Goal: Information Seeking & Learning: Learn about a topic

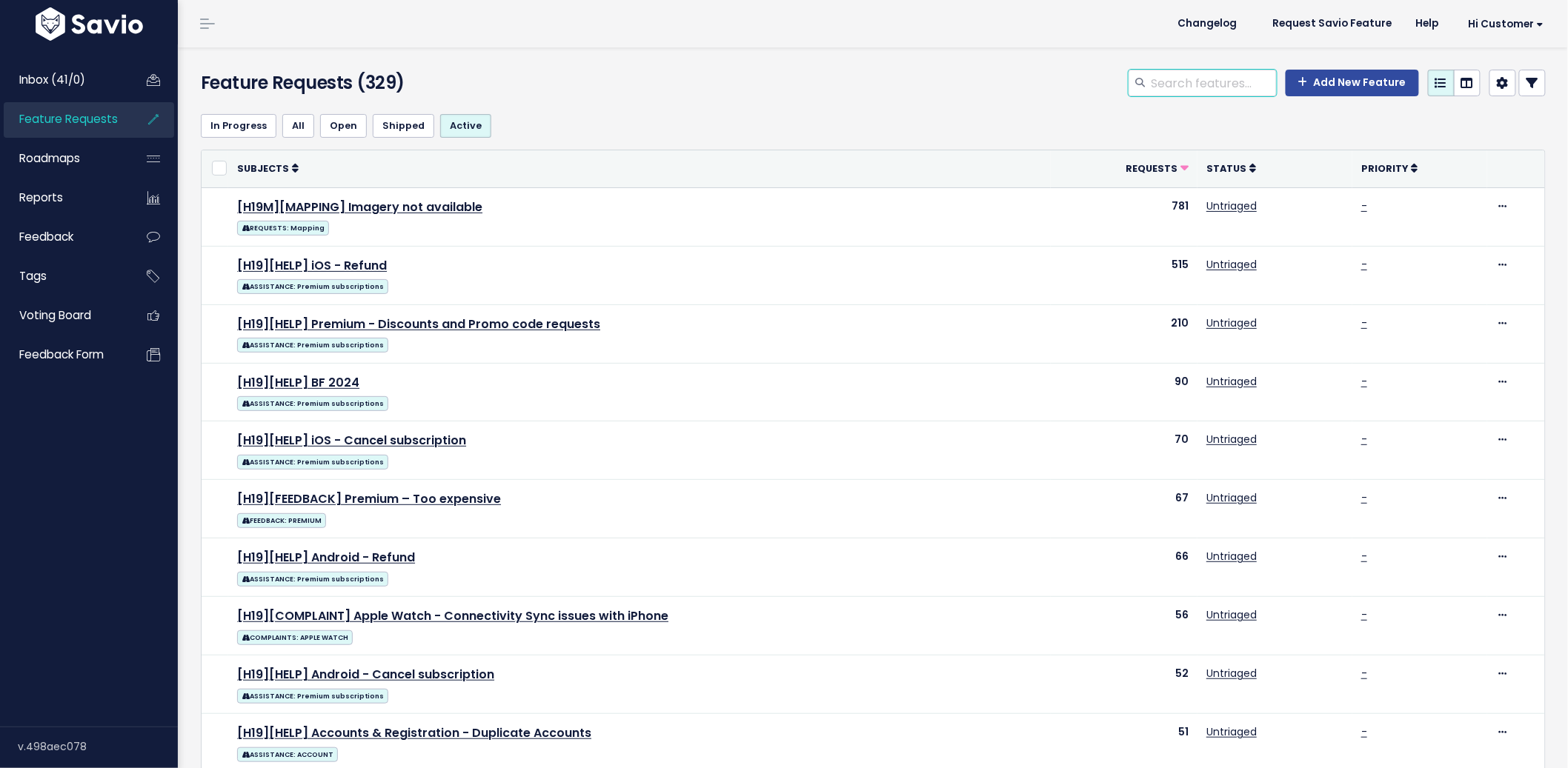
click at [1182, 77] on input "search" at bounding box center [1212, 83] width 126 height 27
type input "c"
type input "approach"
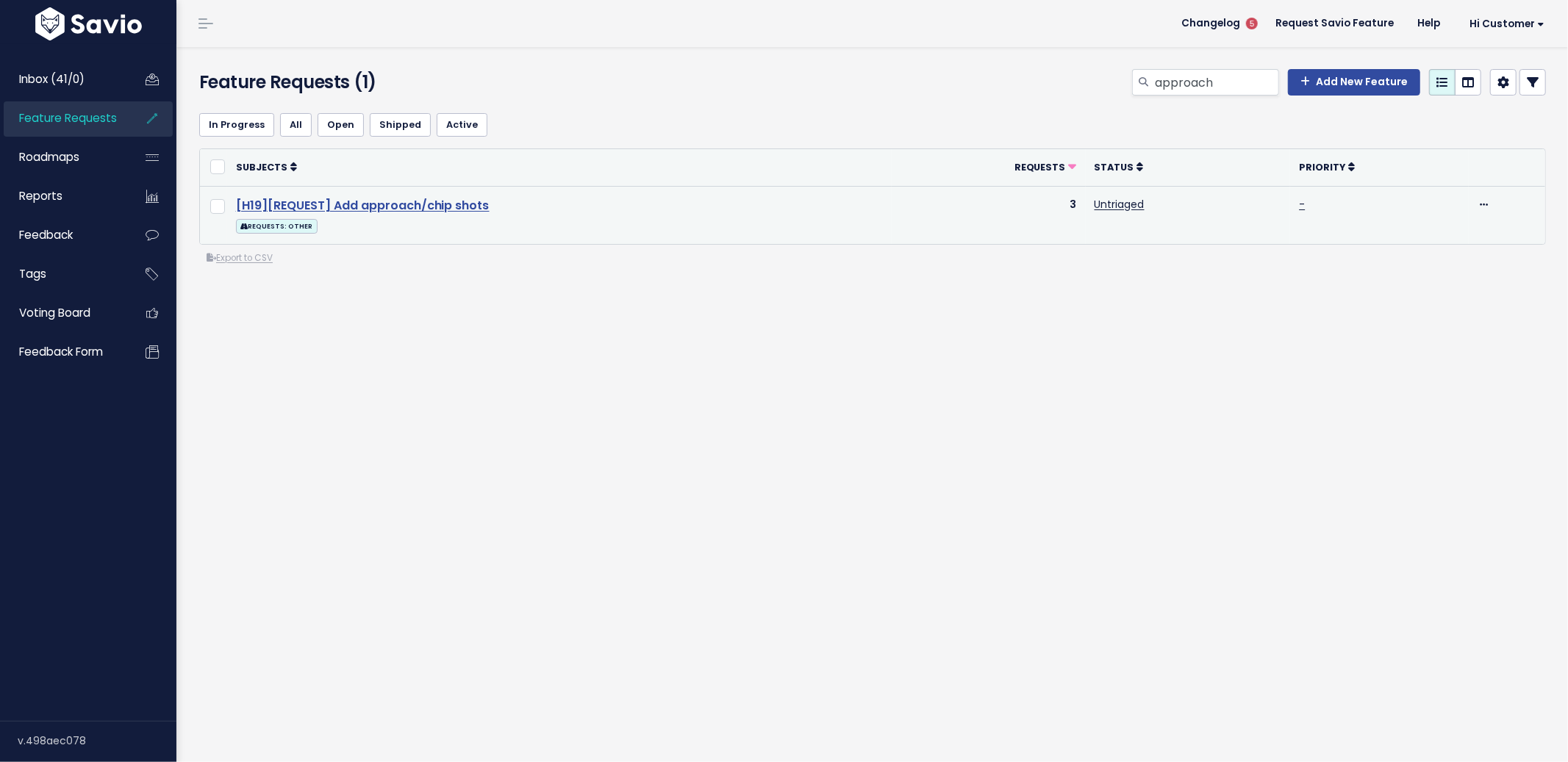
click at [409, 201] on link "[H19][REQUEST] Add approach/chip shots" at bounding box center [362, 205] width 253 height 17
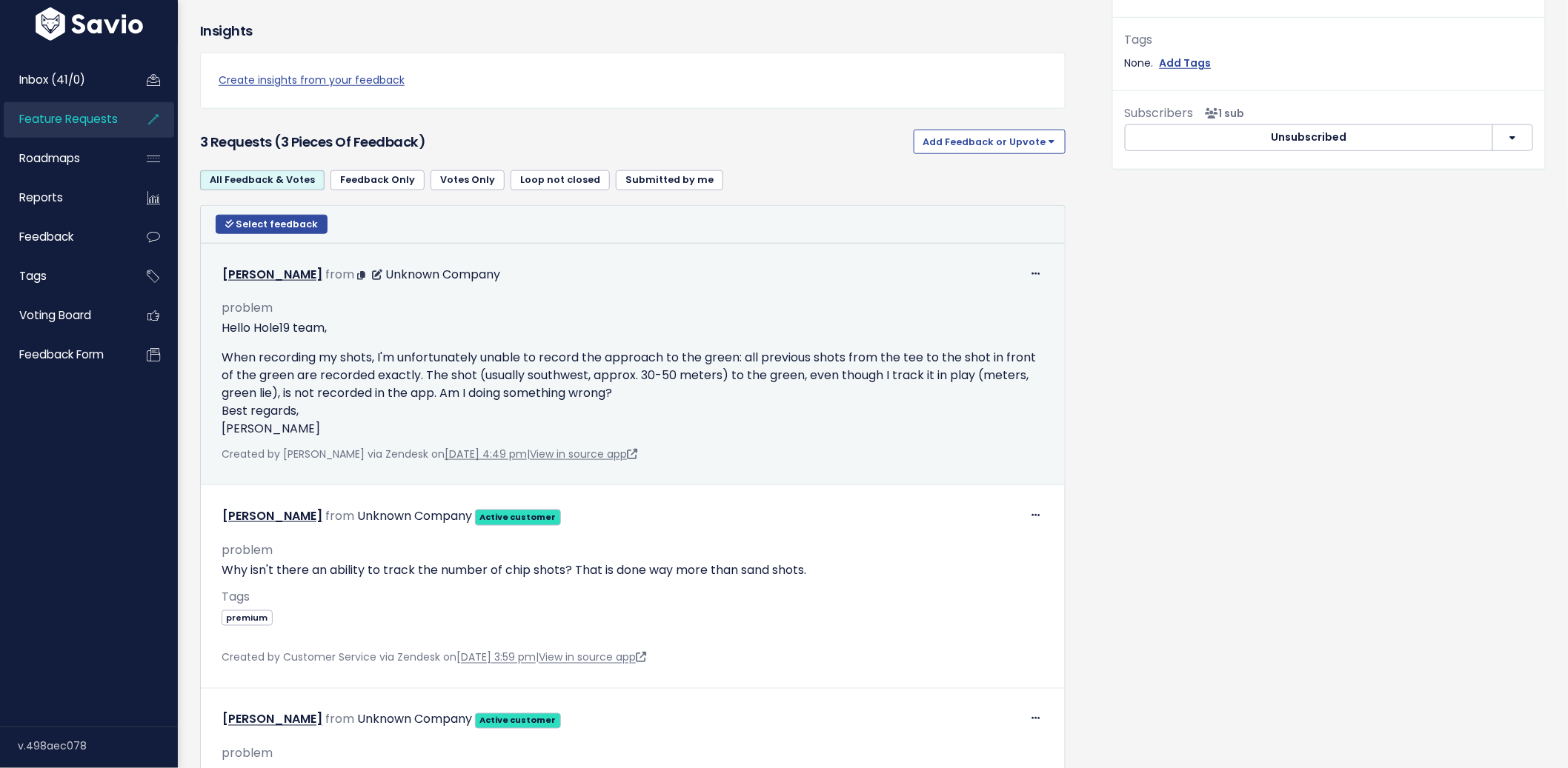
scroll to position [556, 0]
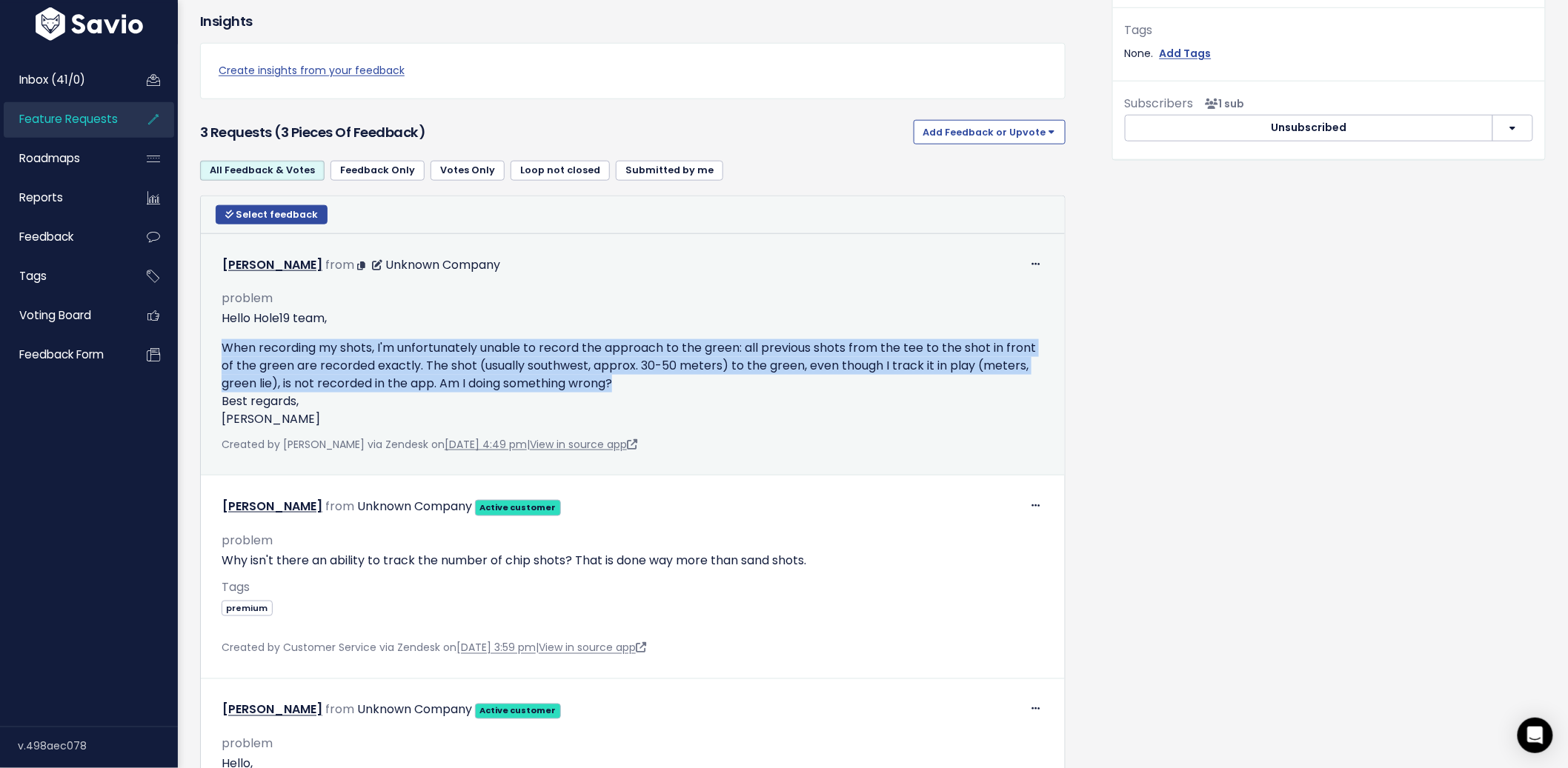
drag, startPoint x: 219, startPoint y: 346, endPoint x: 678, endPoint y: 379, distance: 460.2
click at [678, 379] on div "problem Hello Hole19 team, When recording my shots, I'm unfortunately unable to…" at bounding box center [633, 365] width 845 height 177
copy font "When recording my shots, I'm unfortunately unable to record the approach to the…"
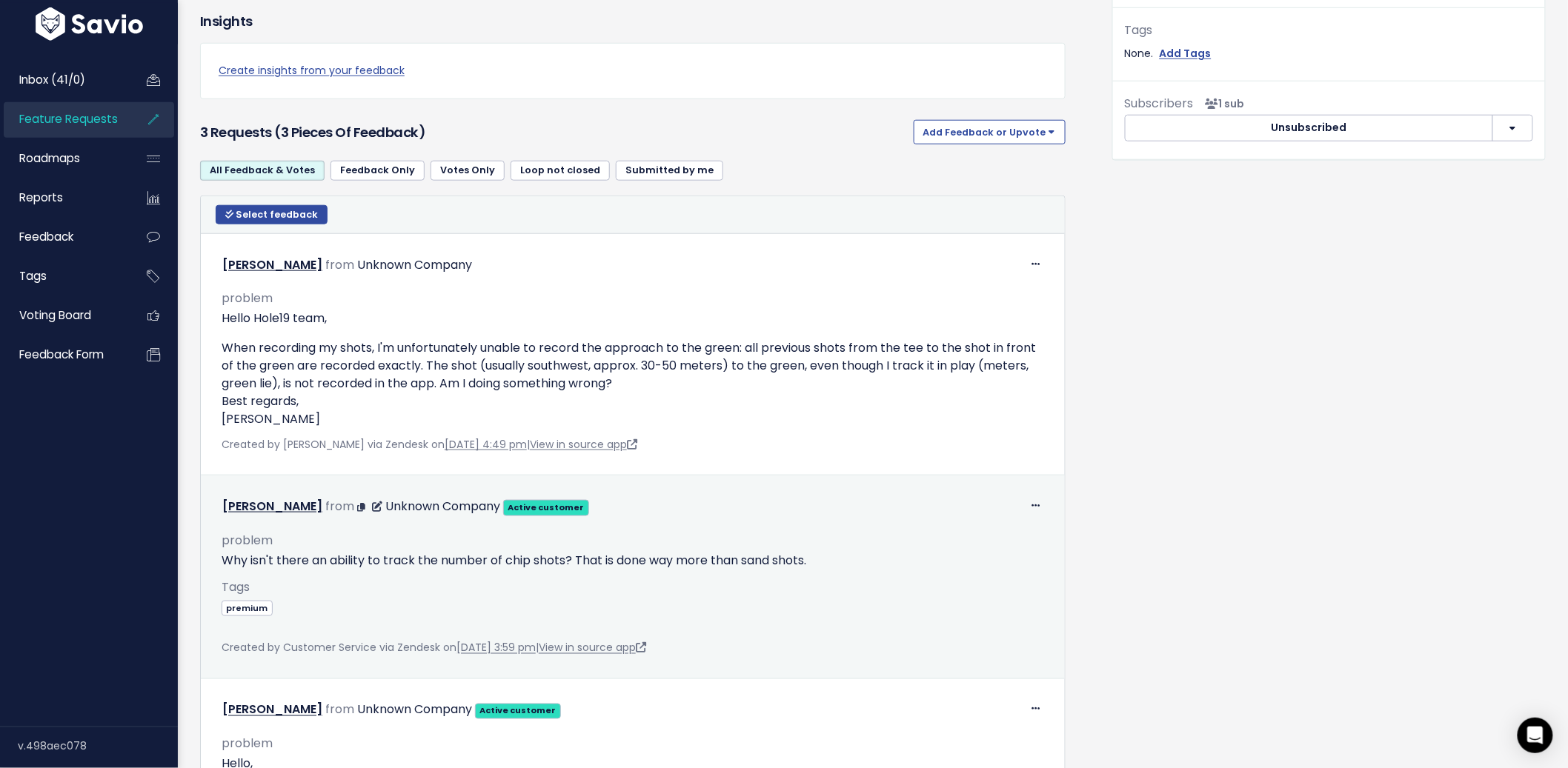
click at [316, 567] on font "Why isn't there an ability to track the number of chip shots? That is done way …" at bounding box center [513, 560] width 584 height 17
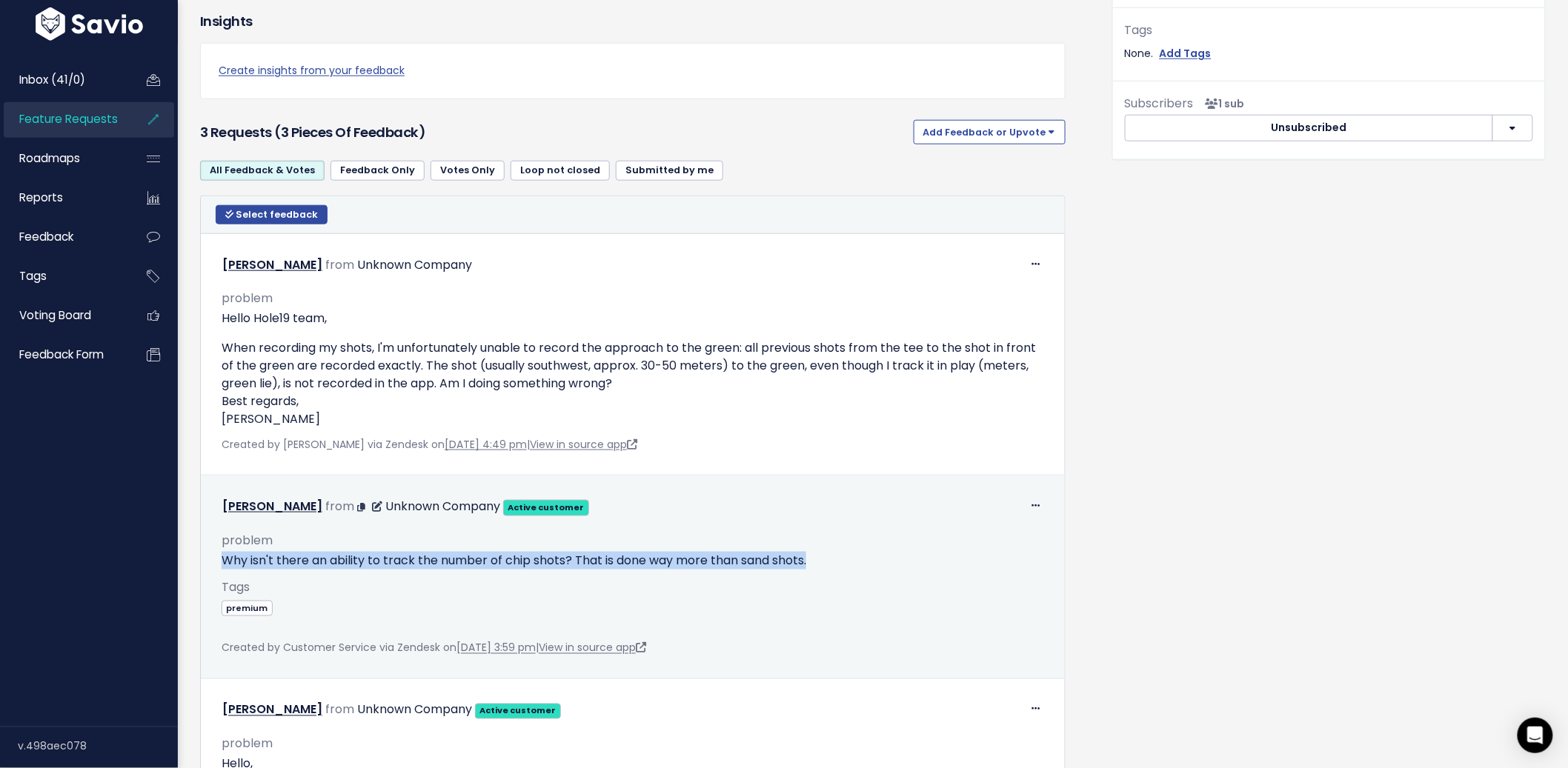
click at [316, 567] on font "Why isn't there an ability to track the number of chip shots? That is done way …" at bounding box center [513, 560] width 584 height 17
copy div "Why isn't there an ability to track the number of chip shots? That is done way …"
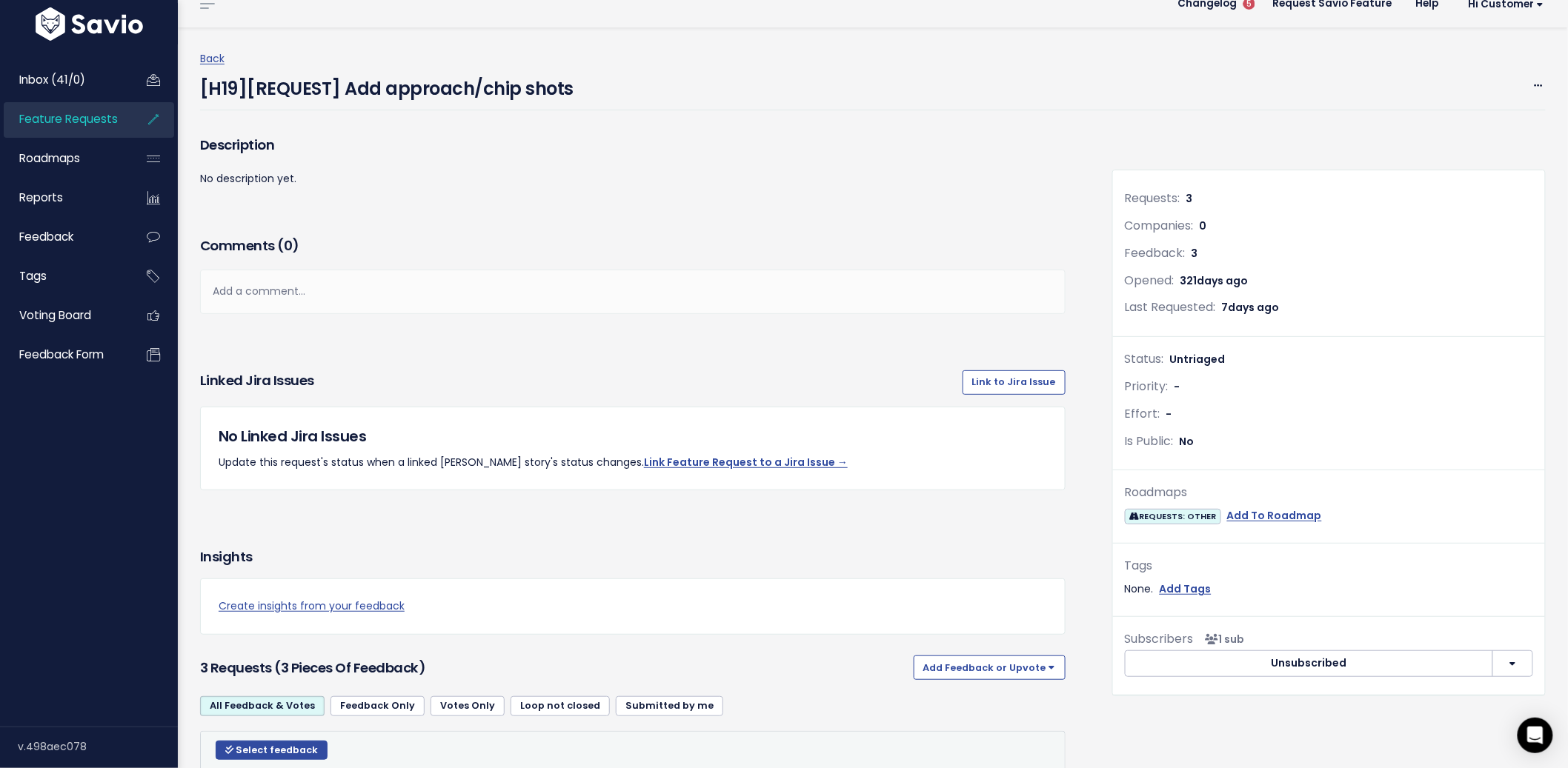
scroll to position [0, 0]
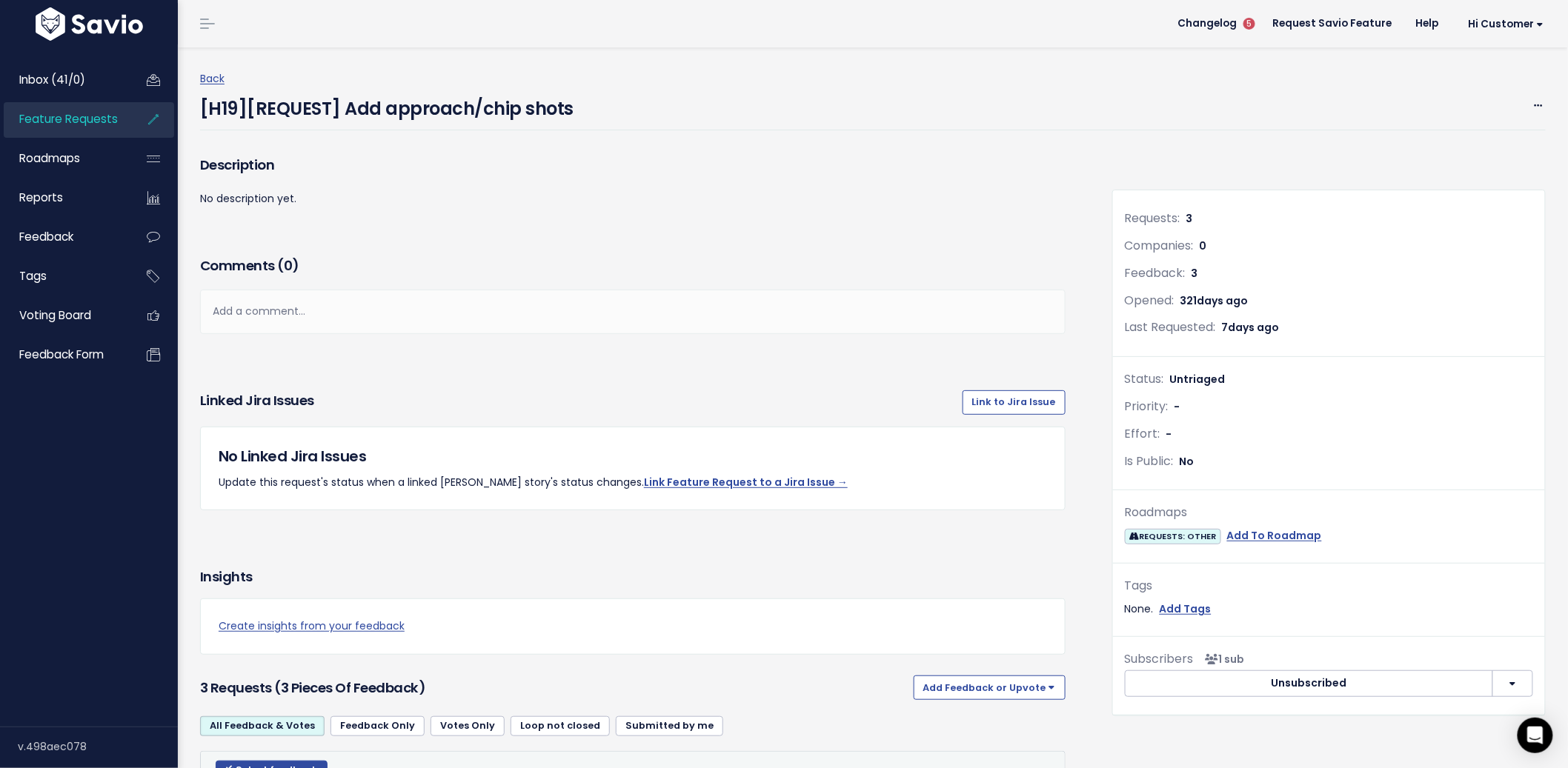
click at [80, 124] on font "Feature Requests" at bounding box center [68, 118] width 99 height 15
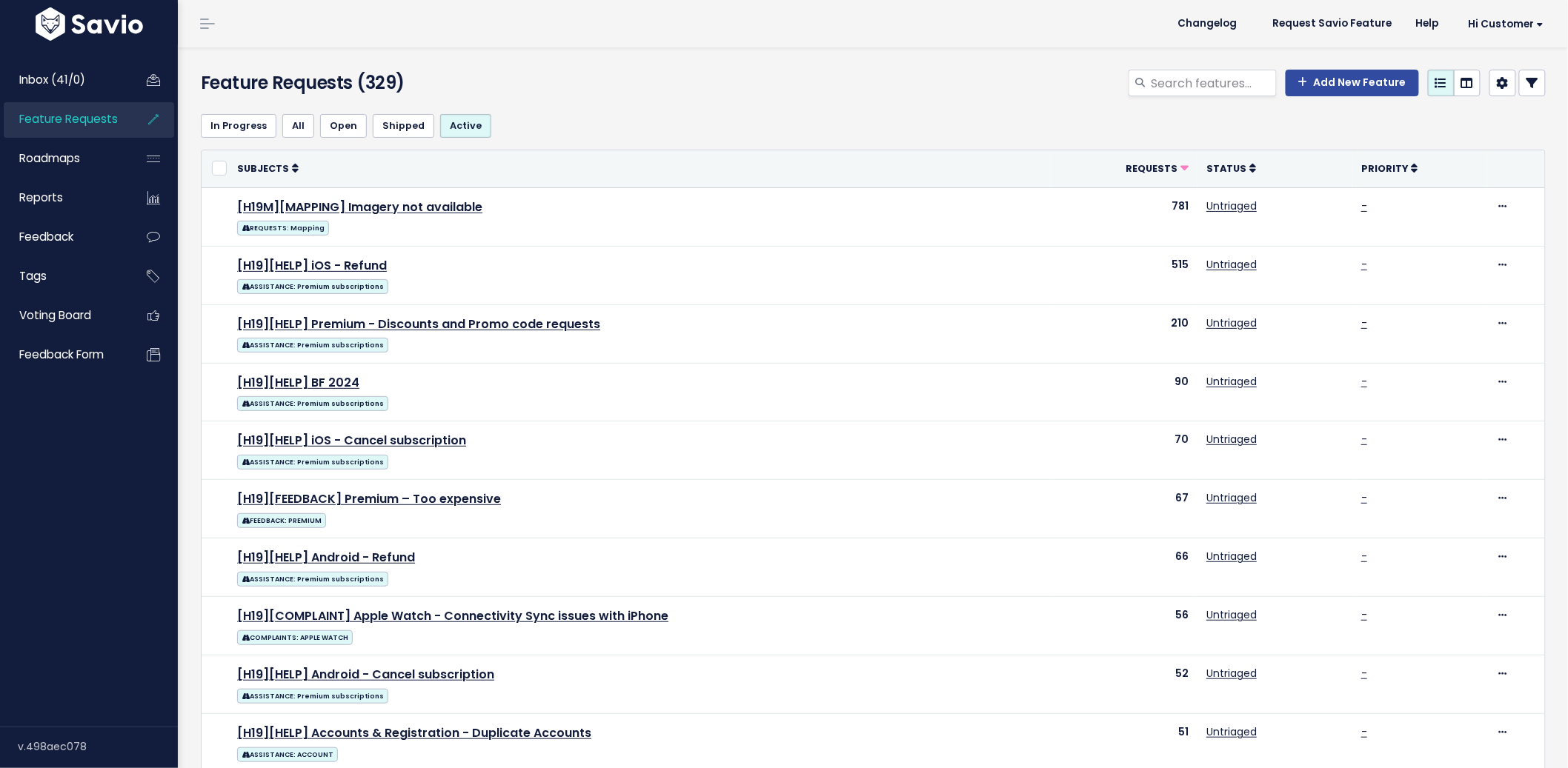
click at [1204, 84] on input "search" at bounding box center [1212, 83] width 126 height 27
type input "my bag"
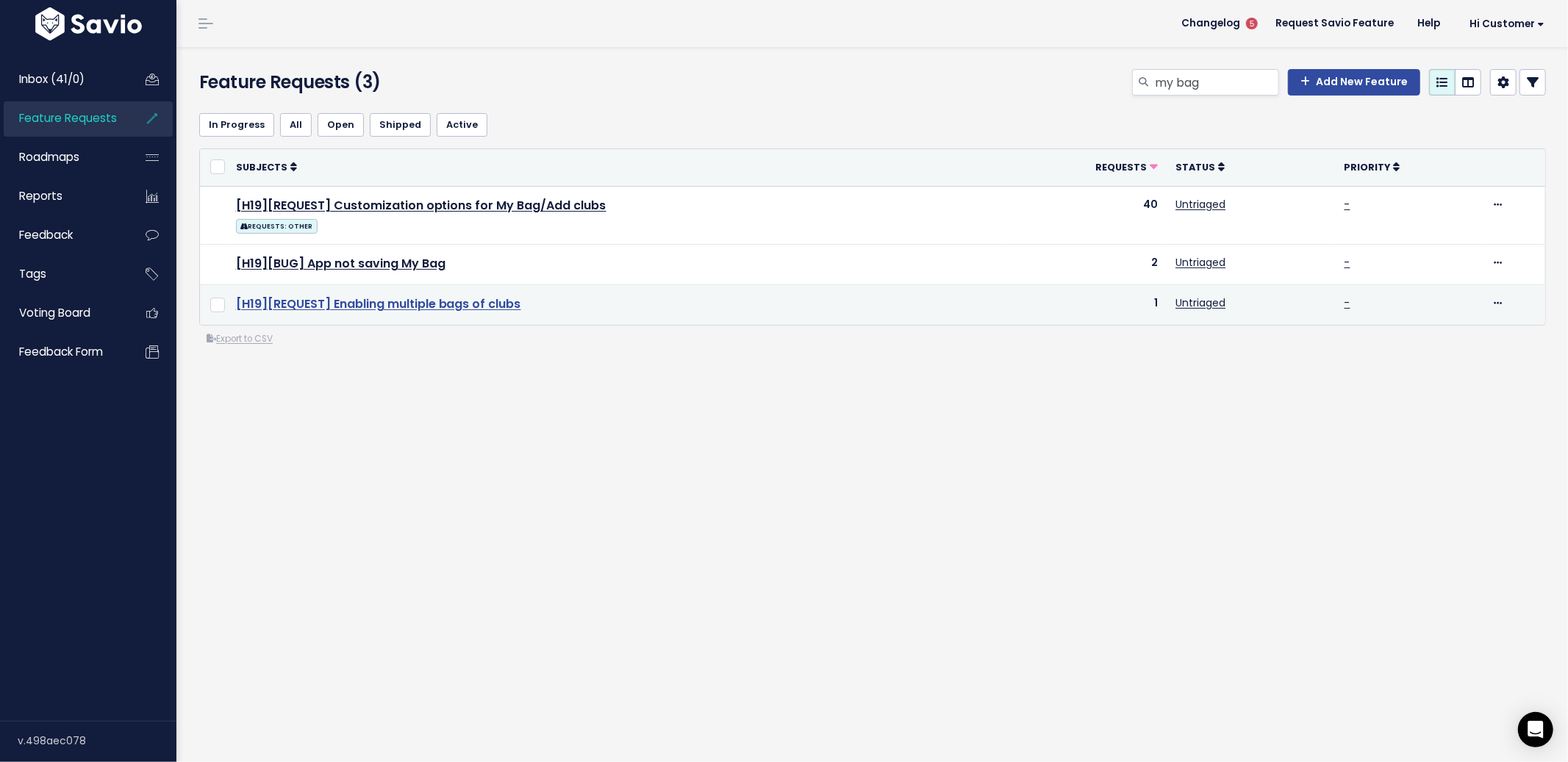
click at [435, 308] on link "[H19][REQUEST] Enabling multiple bags of clubs" at bounding box center [378, 303] width 285 height 17
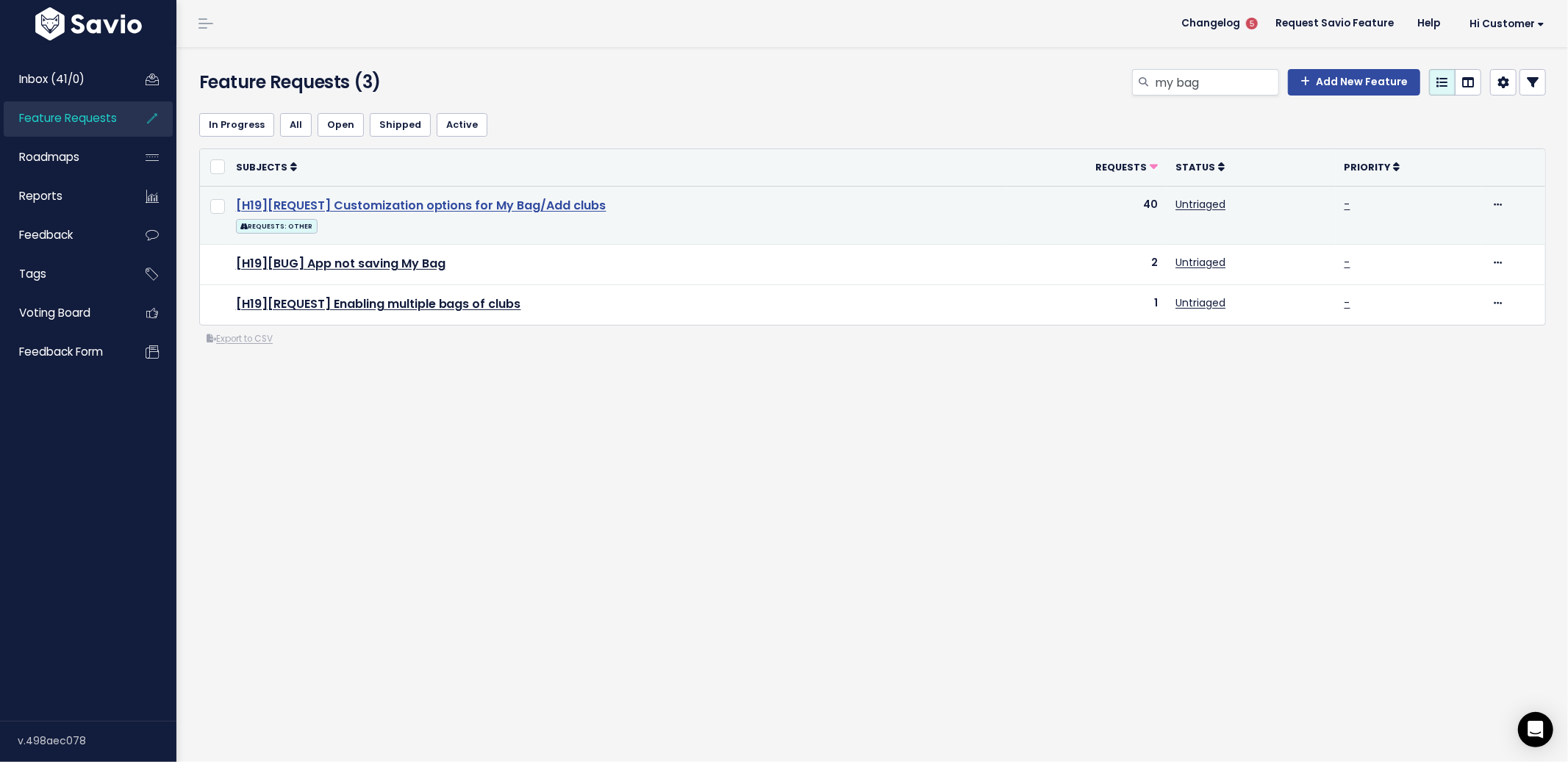
click at [474, 206] on link "[H19][REQUEST] Customization options for My Bag/Add clubs" at bounding box center [420, 205] width 371 height 17
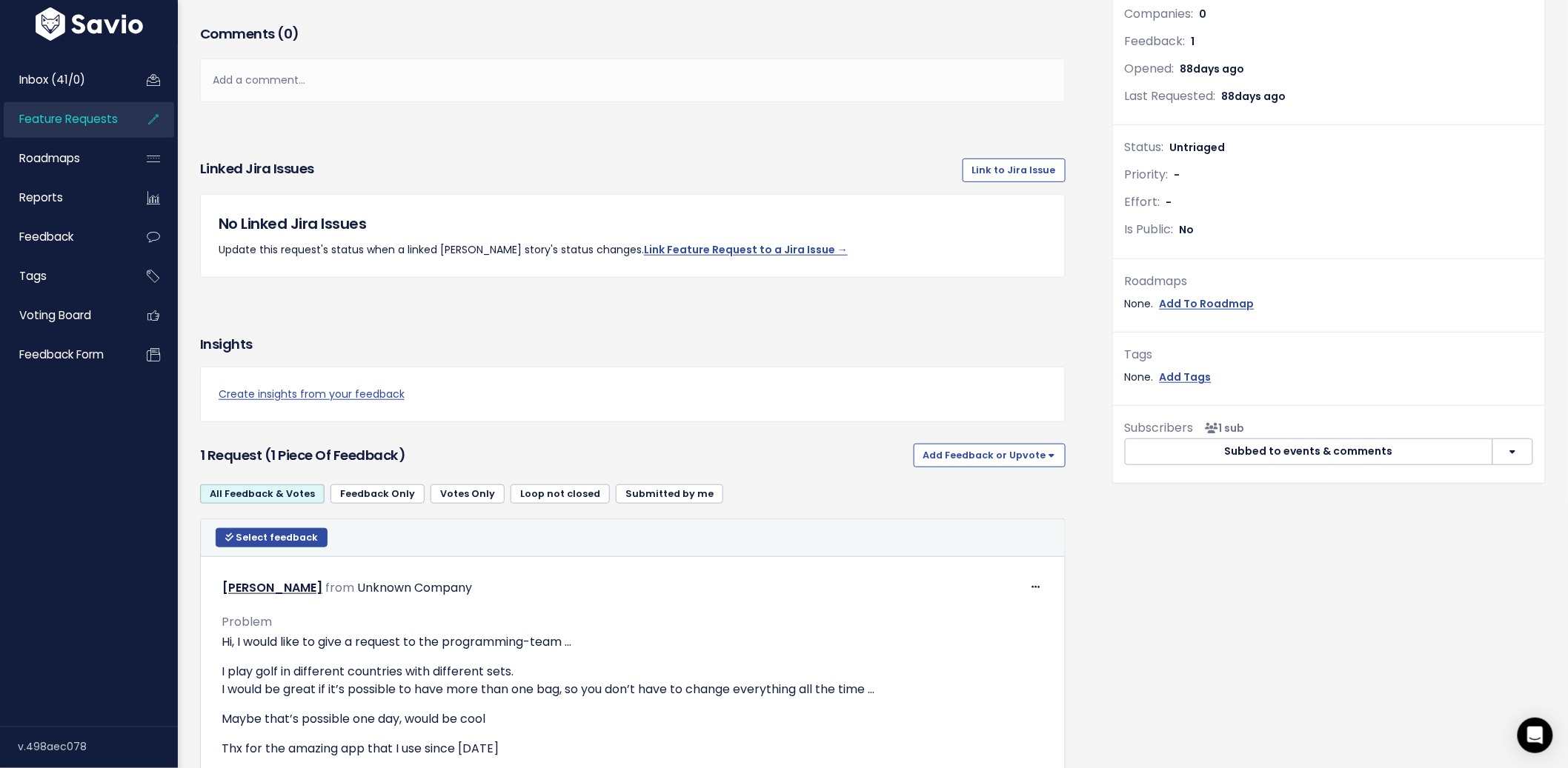
scroll to position [406, 0]
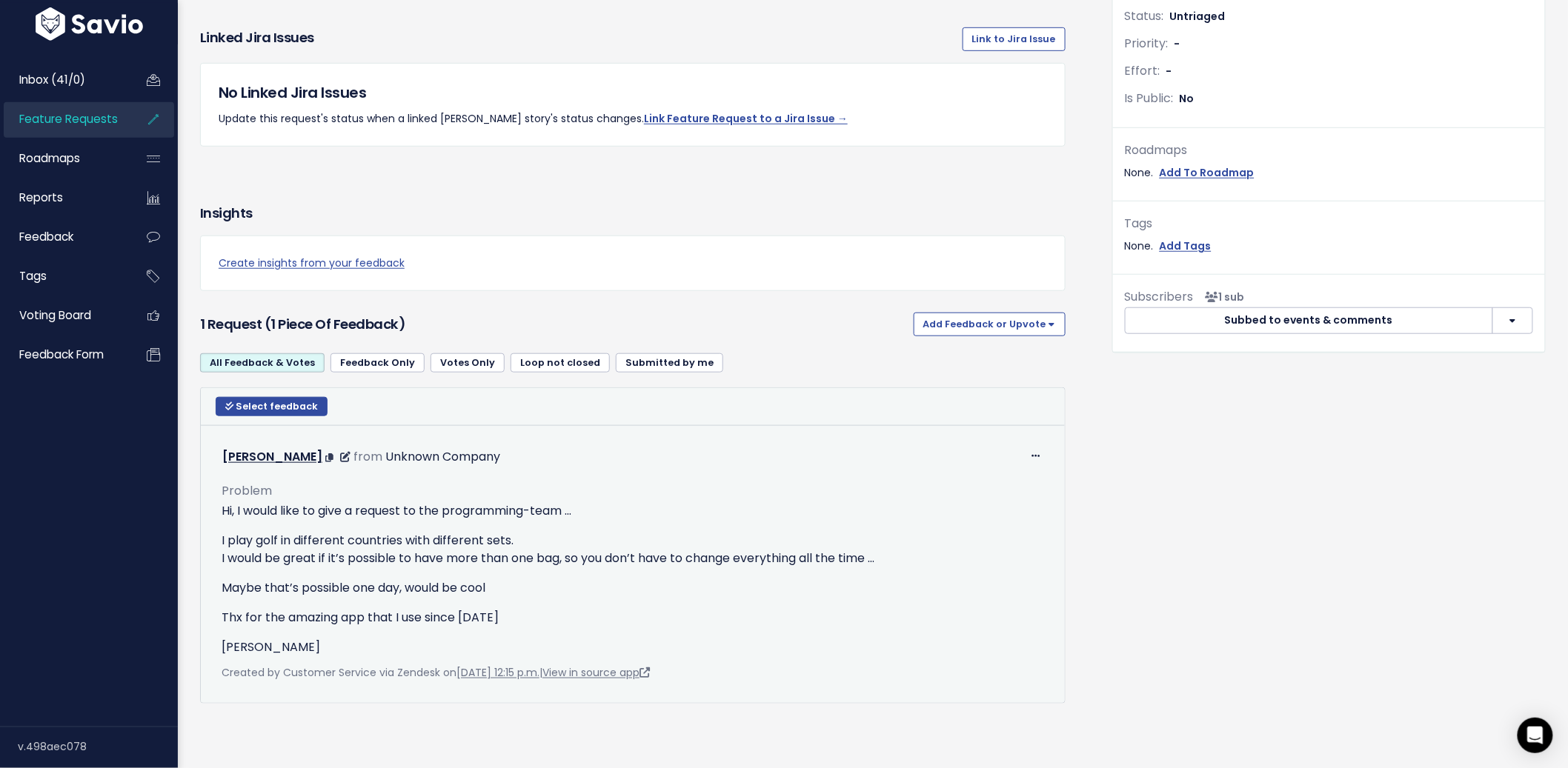
click at [221, 532] on p "I play golf in different countries with different sets. I would be great if it’…" at bounding box center [633, 550] width 823 height 36
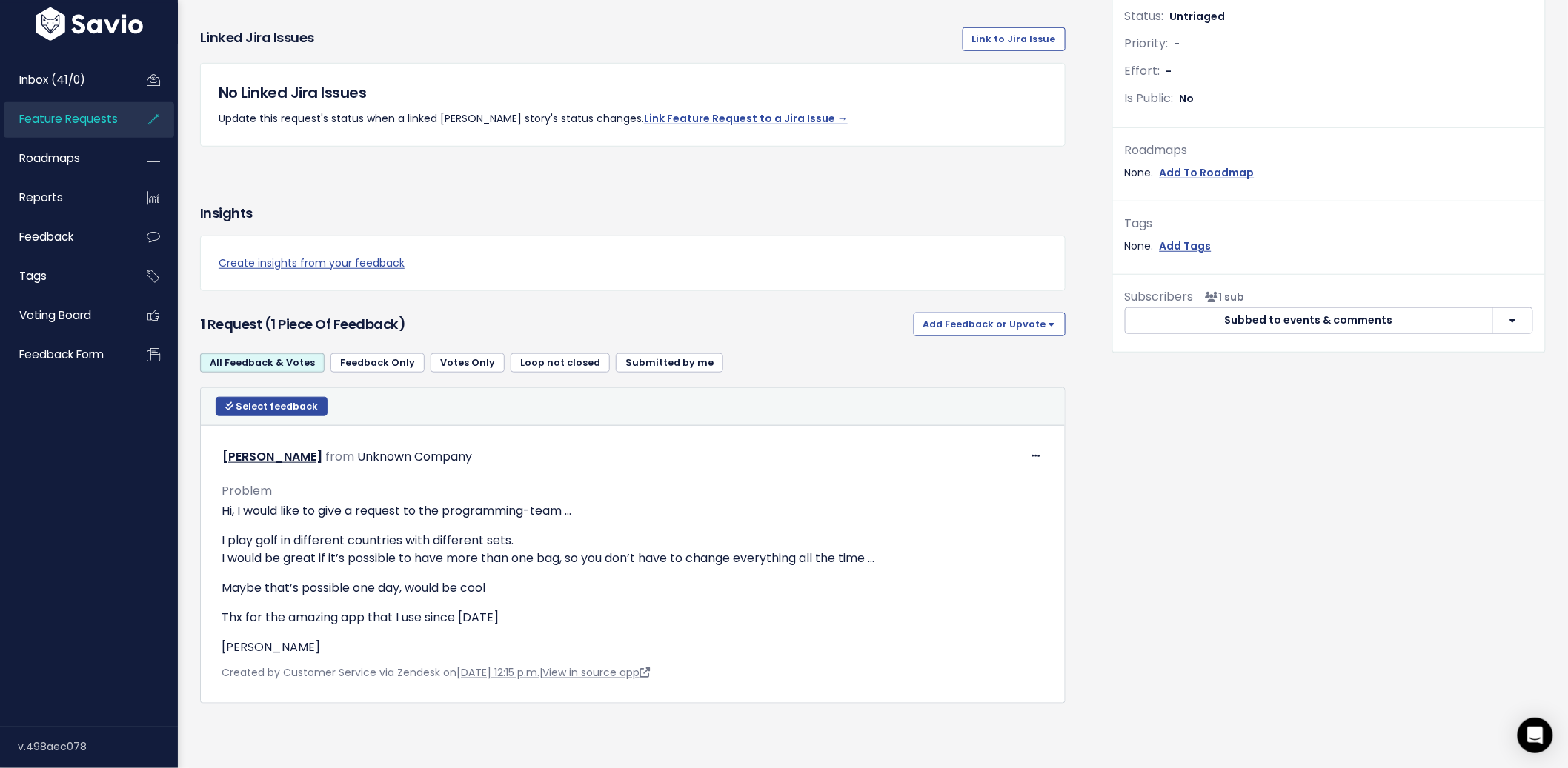
scroll to position [0, 0]
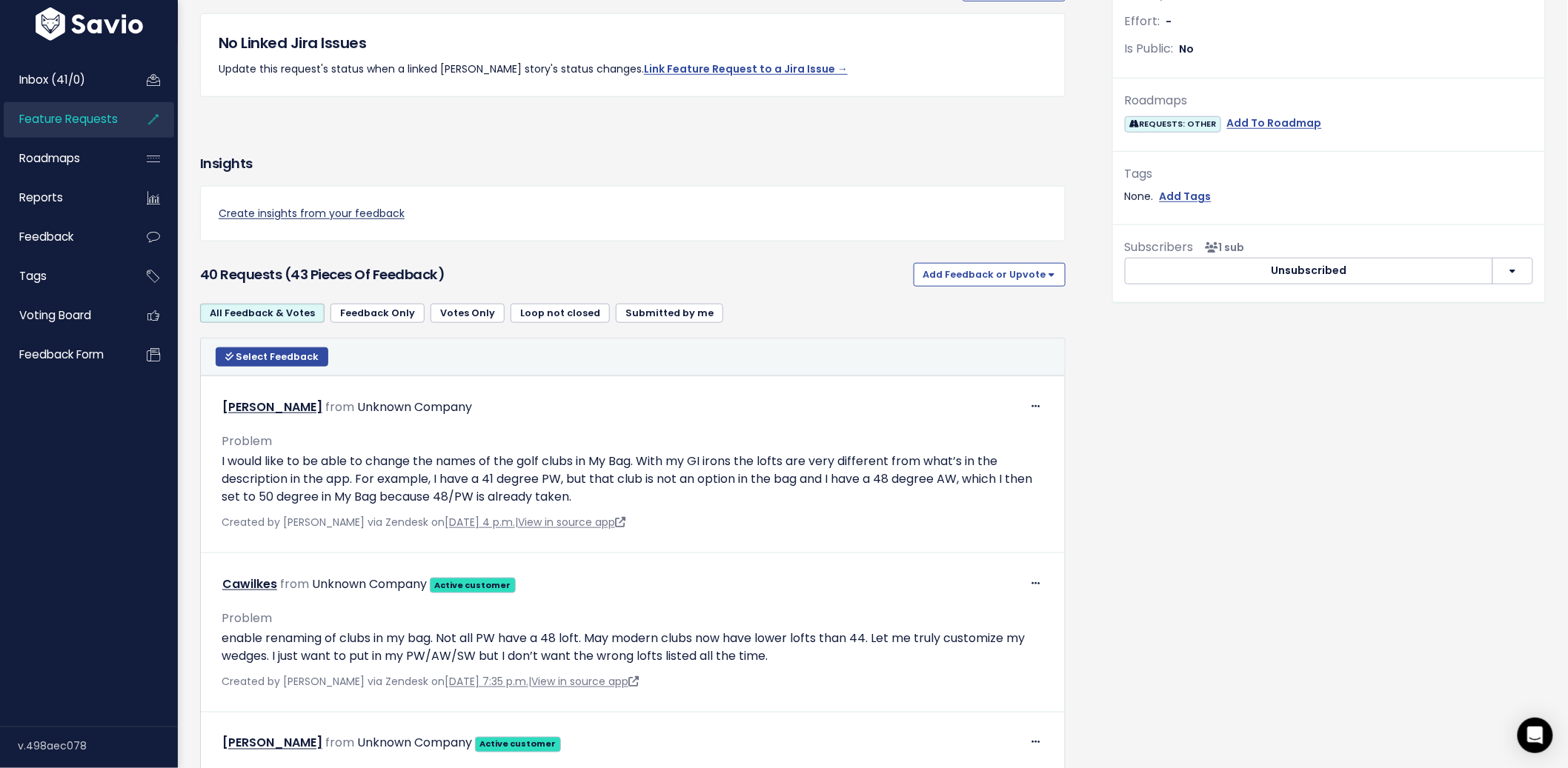
scroll to position [453, 0]
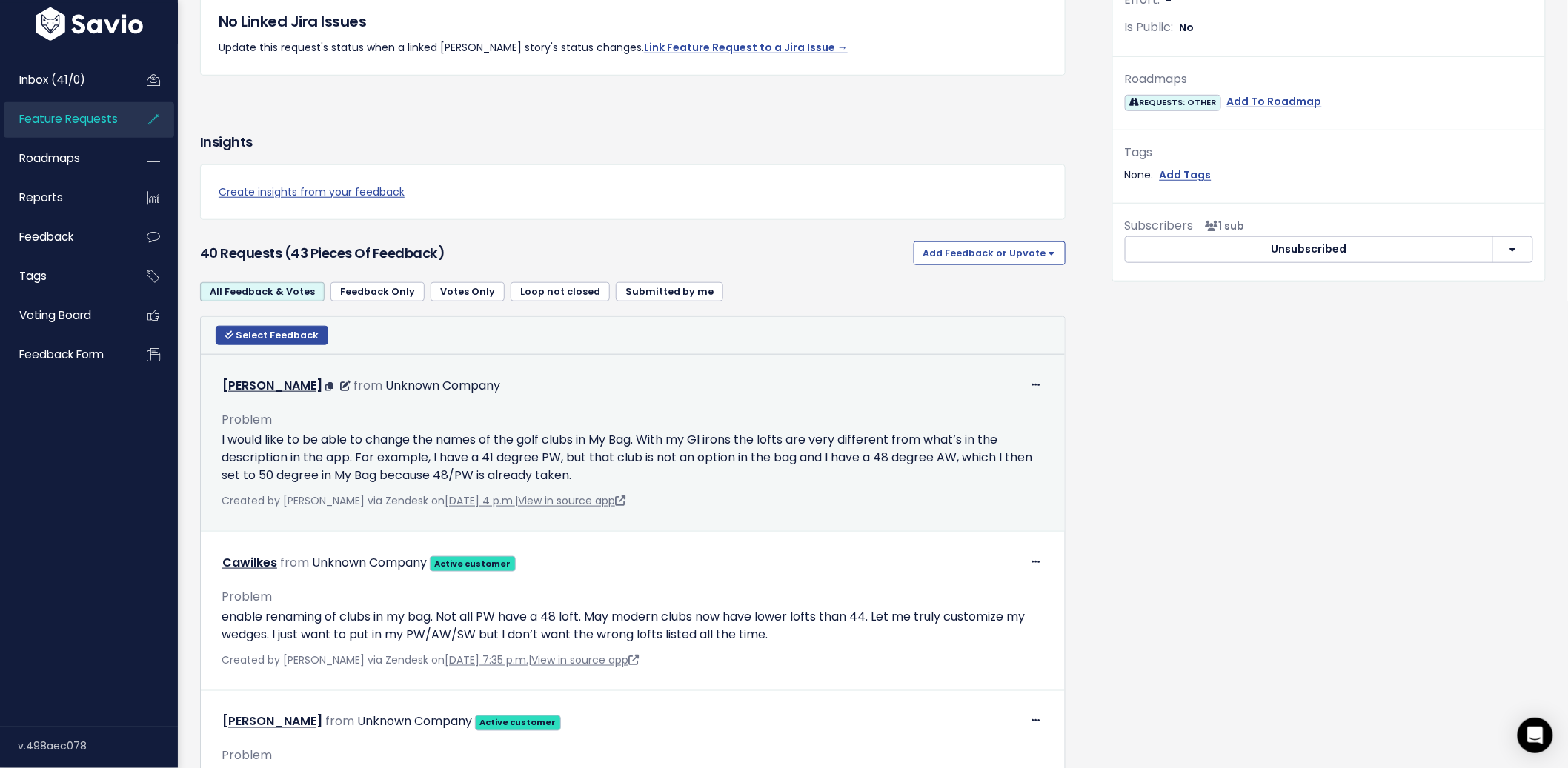
click at [314, 439] on p "I would like to be able to change the names of the golf clubs in My Bag. With m…" at bounding box center [633, 458] width 823 height 54
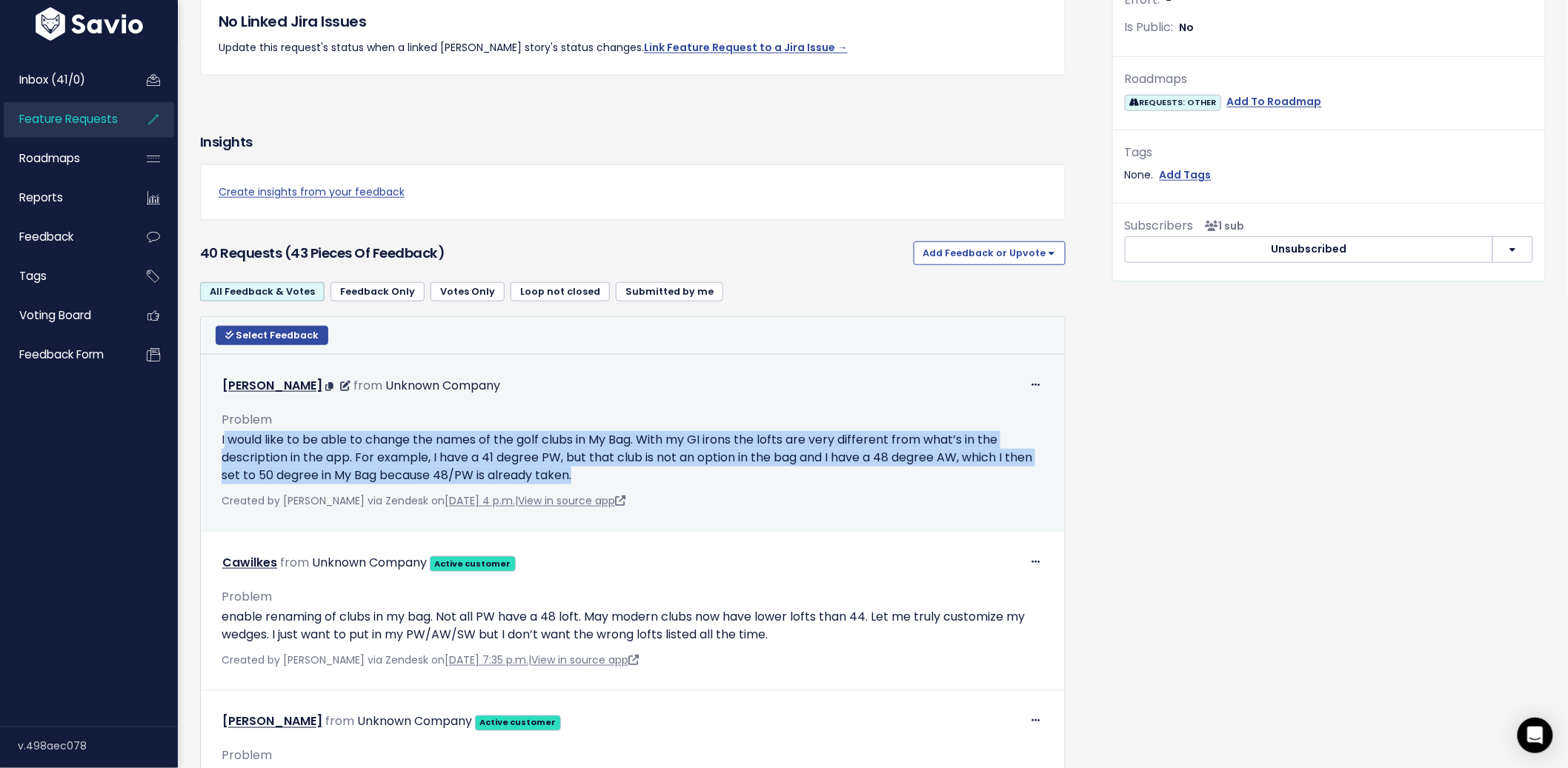
drag, startPoint x: 223, startPoint y: 436, endPoint x: 641, endPoint y: 476, distance: 419.9
click at [641, 476] on p "I would like to be able to change the names of the golf clubs in My Bag. With m…" at bounding box center [633, 458] width 823 height 54
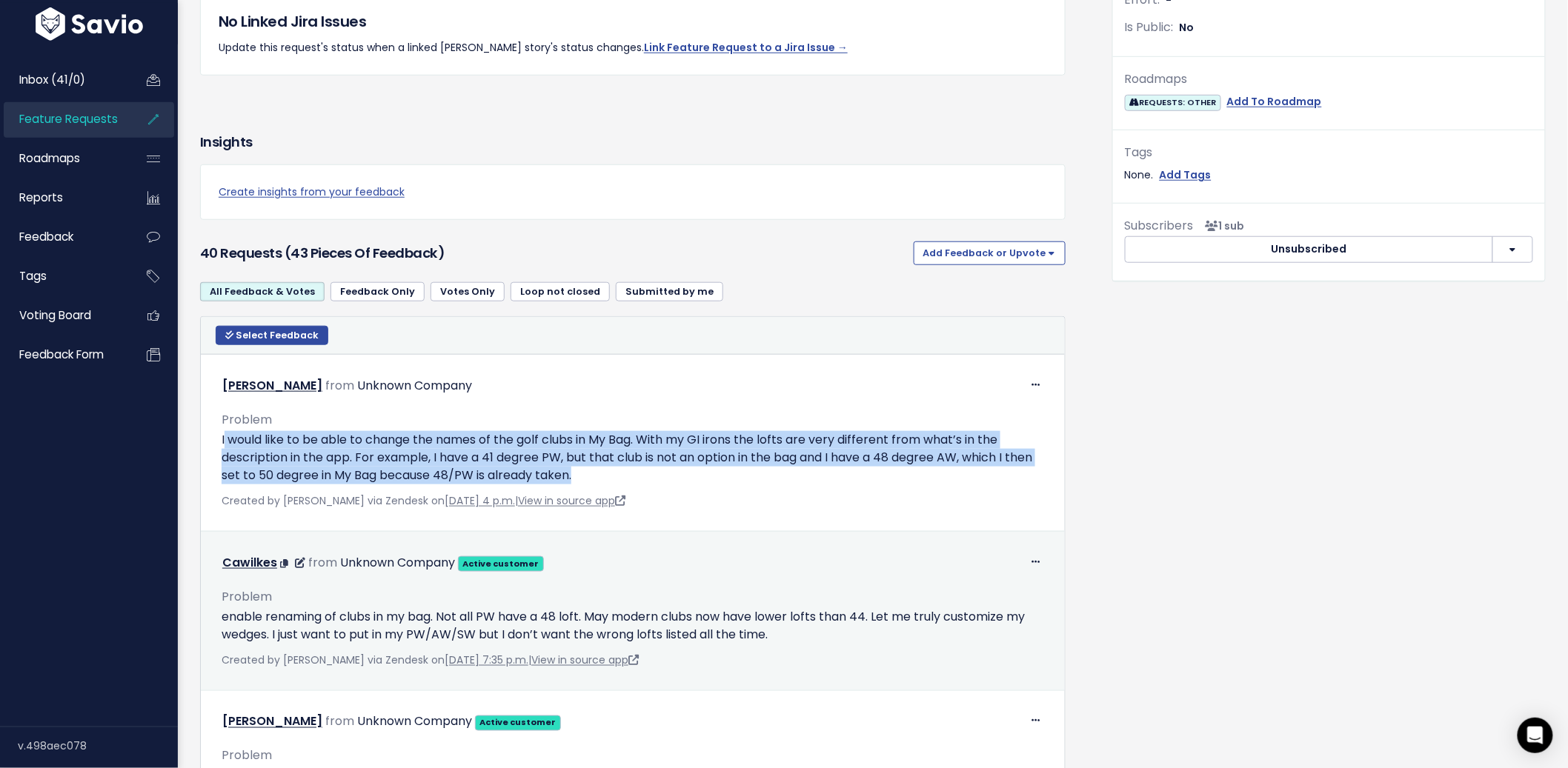
copy p "would like to be able to change the names of the golf clubs in My Bag. With my …"
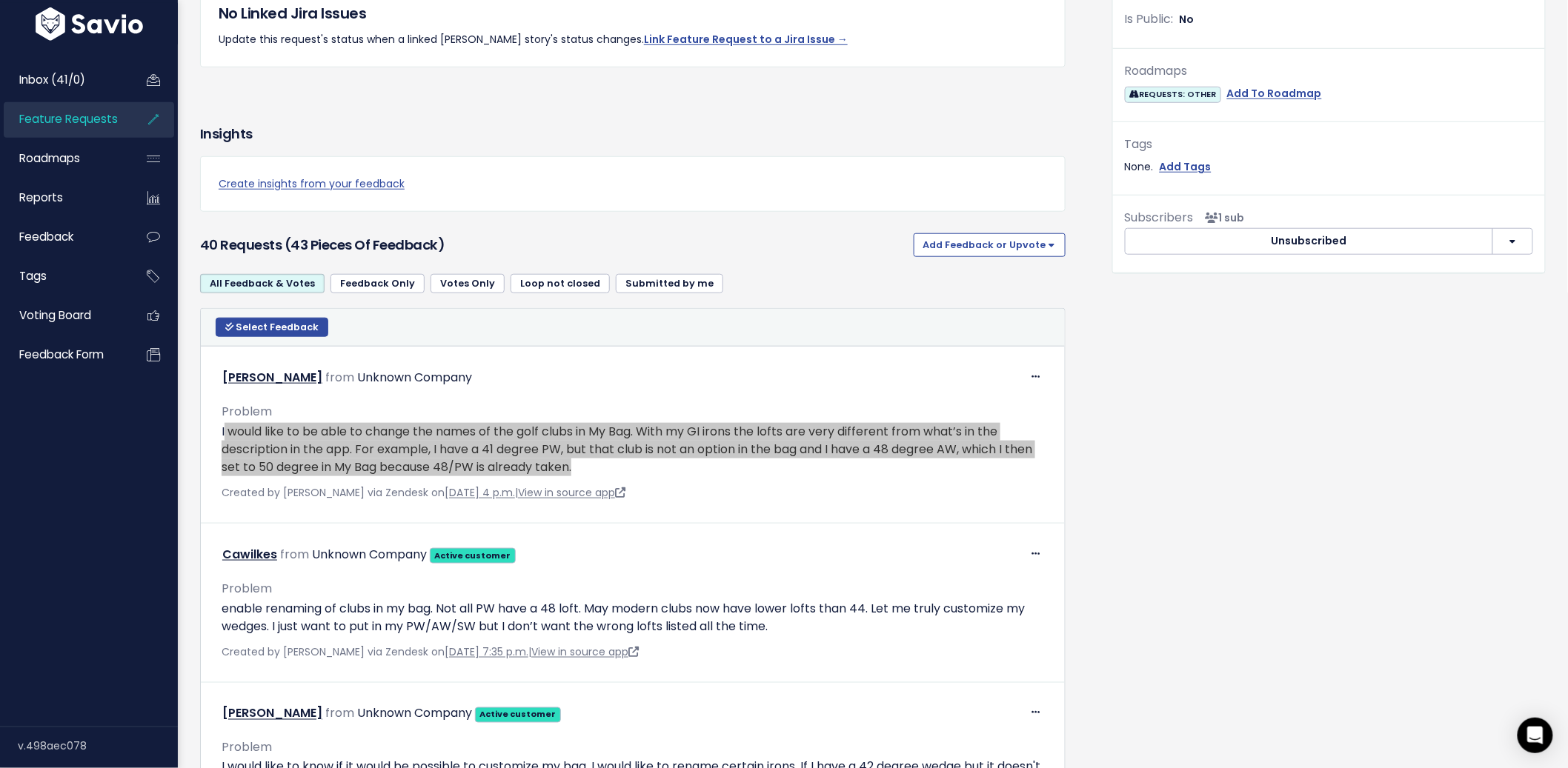
scroll to position [510, 0]
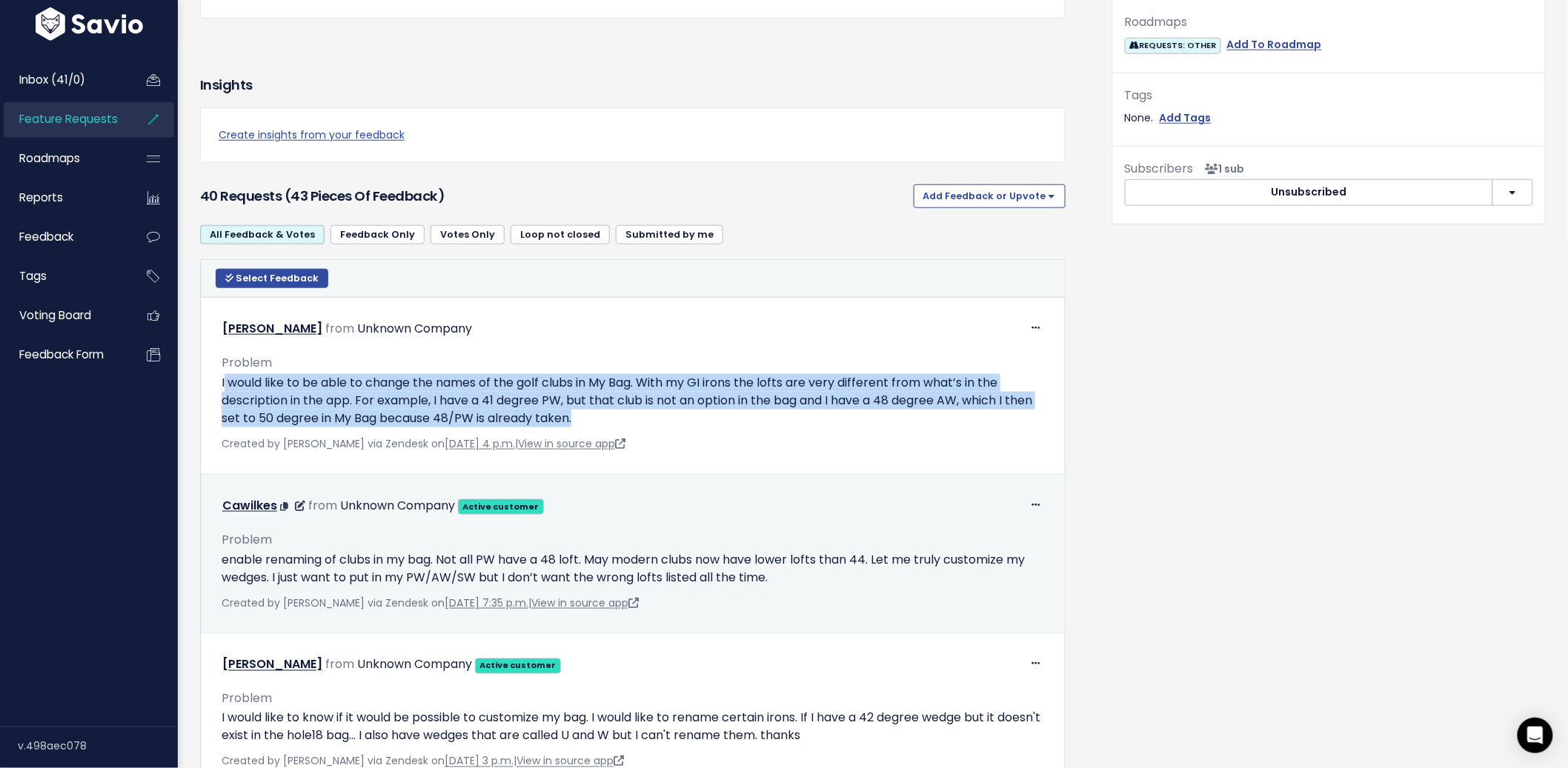
click at [253, 568] on p "enable renaming of clubs in my bag. Not all PW have a 48 loft. May modern clubs…" at bounding box center [633, 569] width 823 height 36
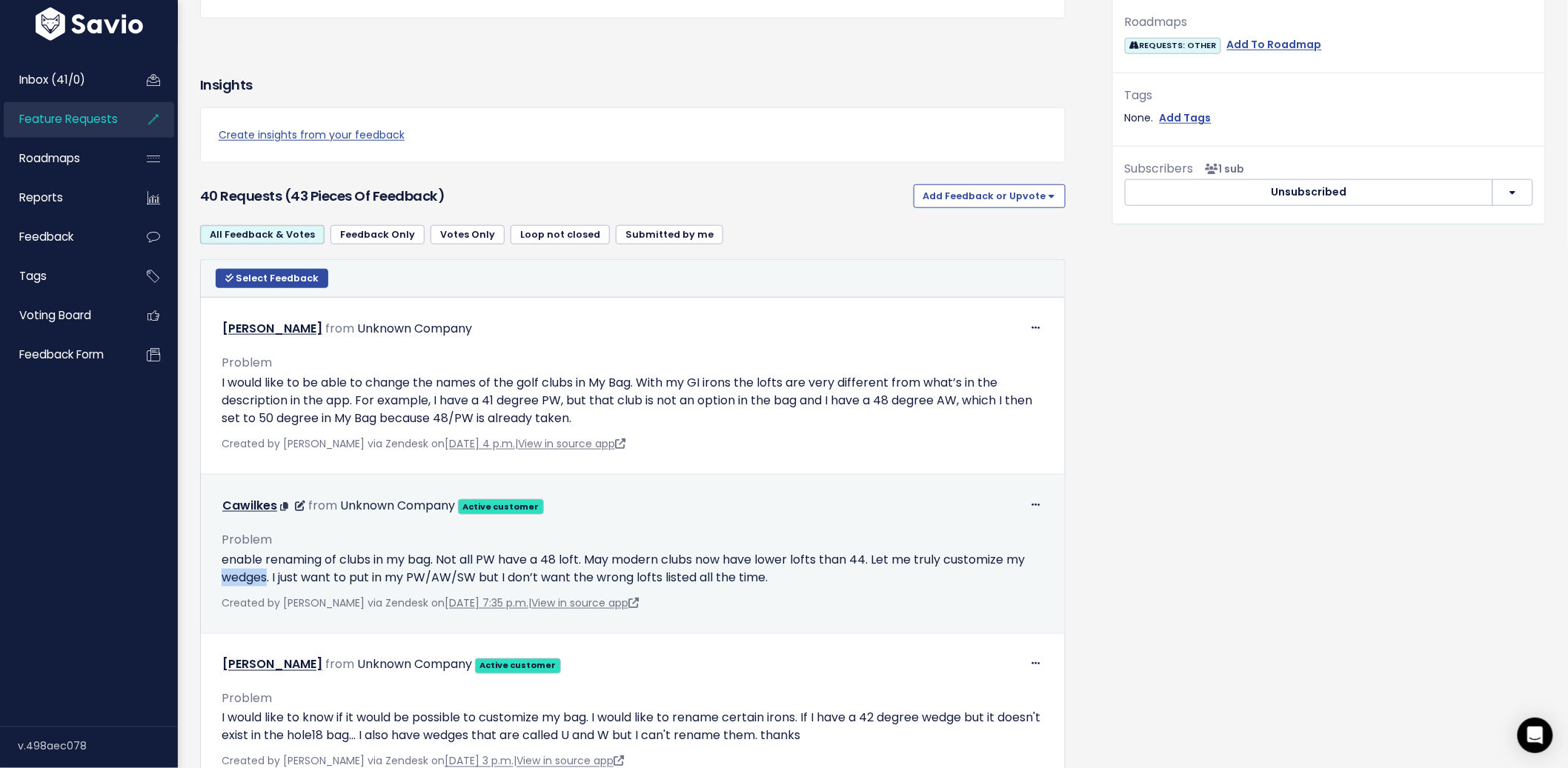
click at [253, 568] on p "enable renaming of clubs in my bag. Not all PW have a 48 loft. May modern clubs…" at bounding box center [633, 569] width 823 height 36
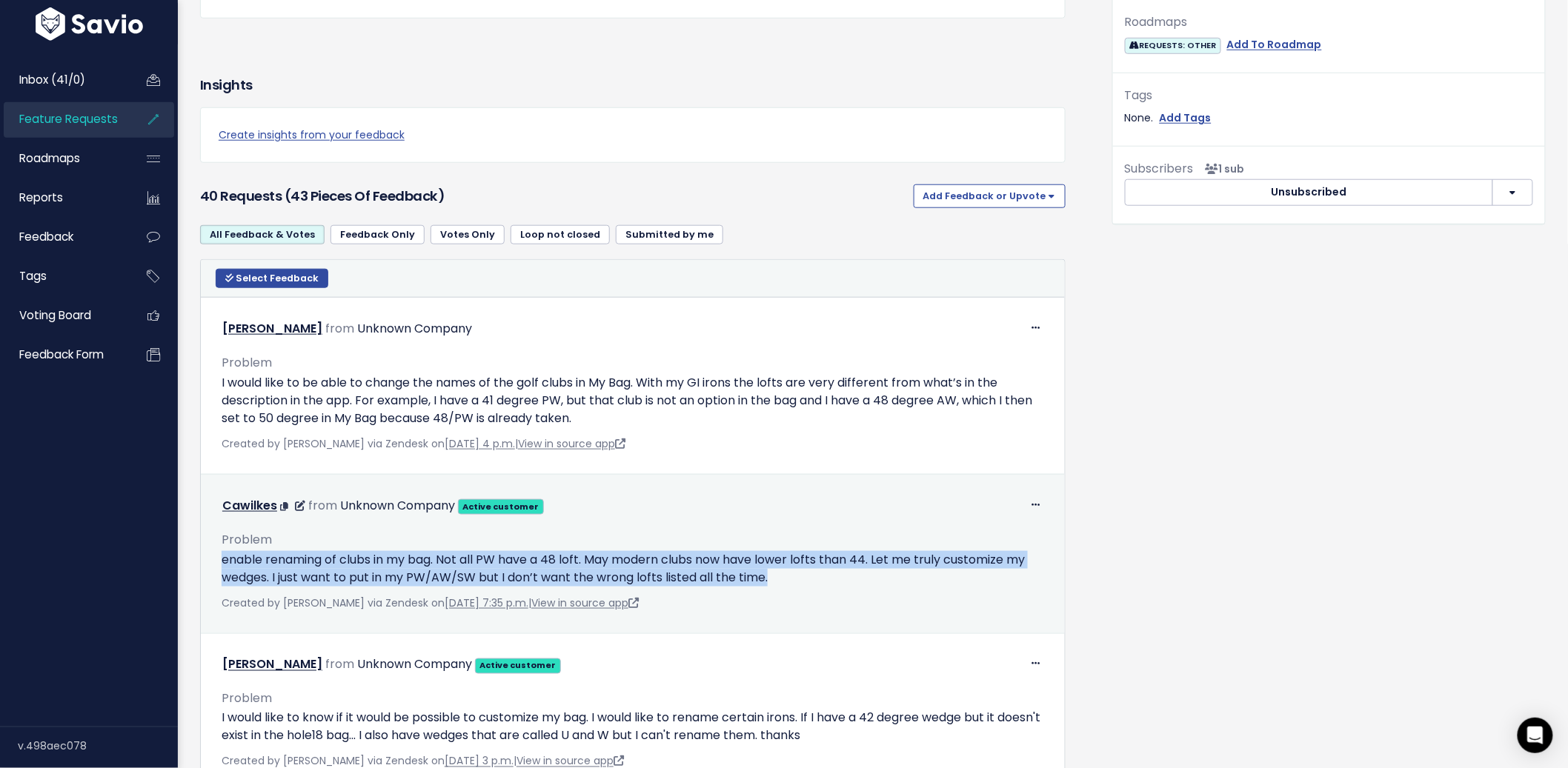
click at [253, 568] on p "enable renaming of clubs in my bag. Not all PW have a 48 loft. May modern clubs…" at bounding box center [633, 569] width 823 height 36
copy div "enable renaming of clubs in my bag. Not all PW have a 48 loft. May modern clubs…"
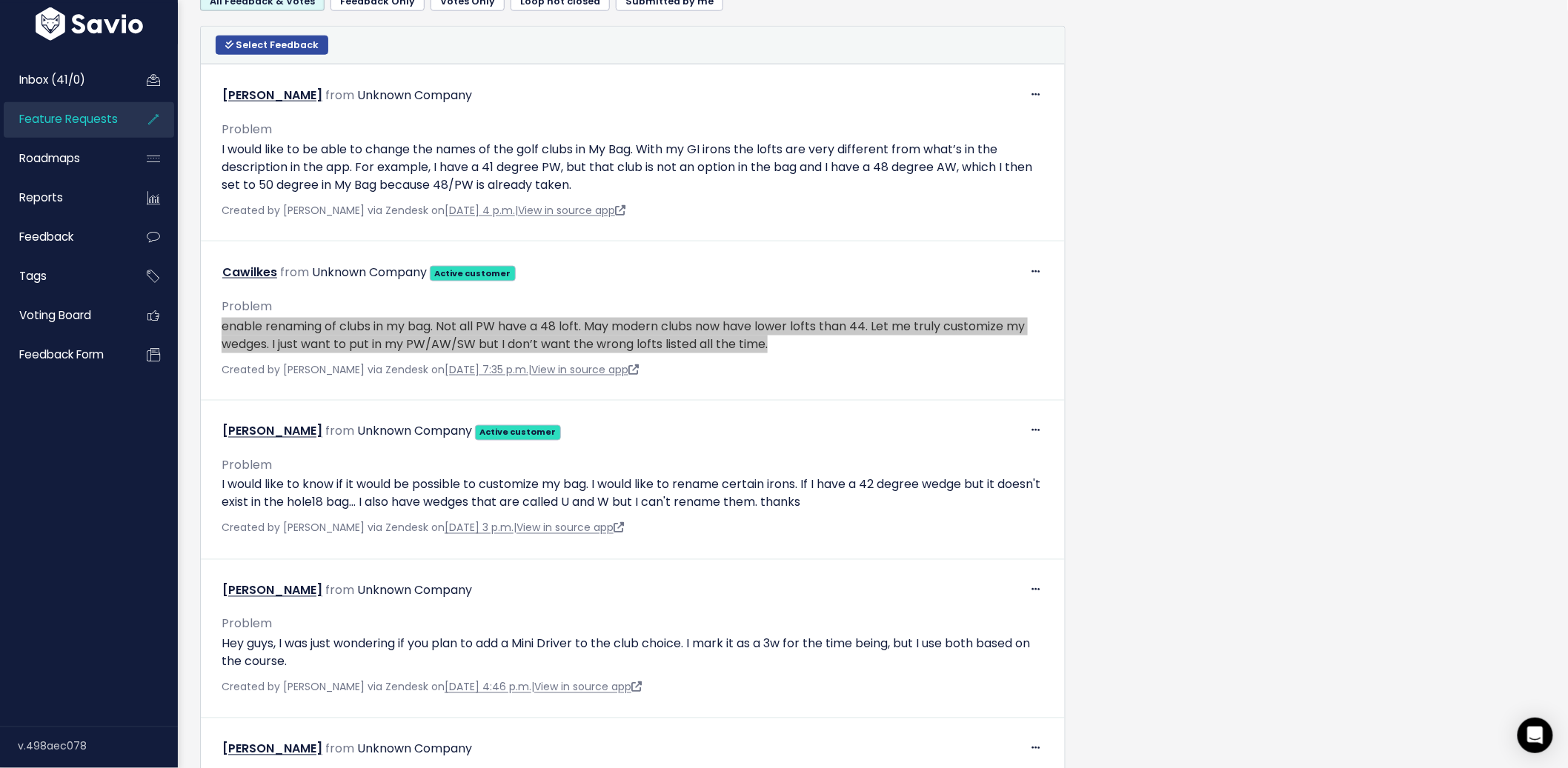
scroll to position [744, 0]
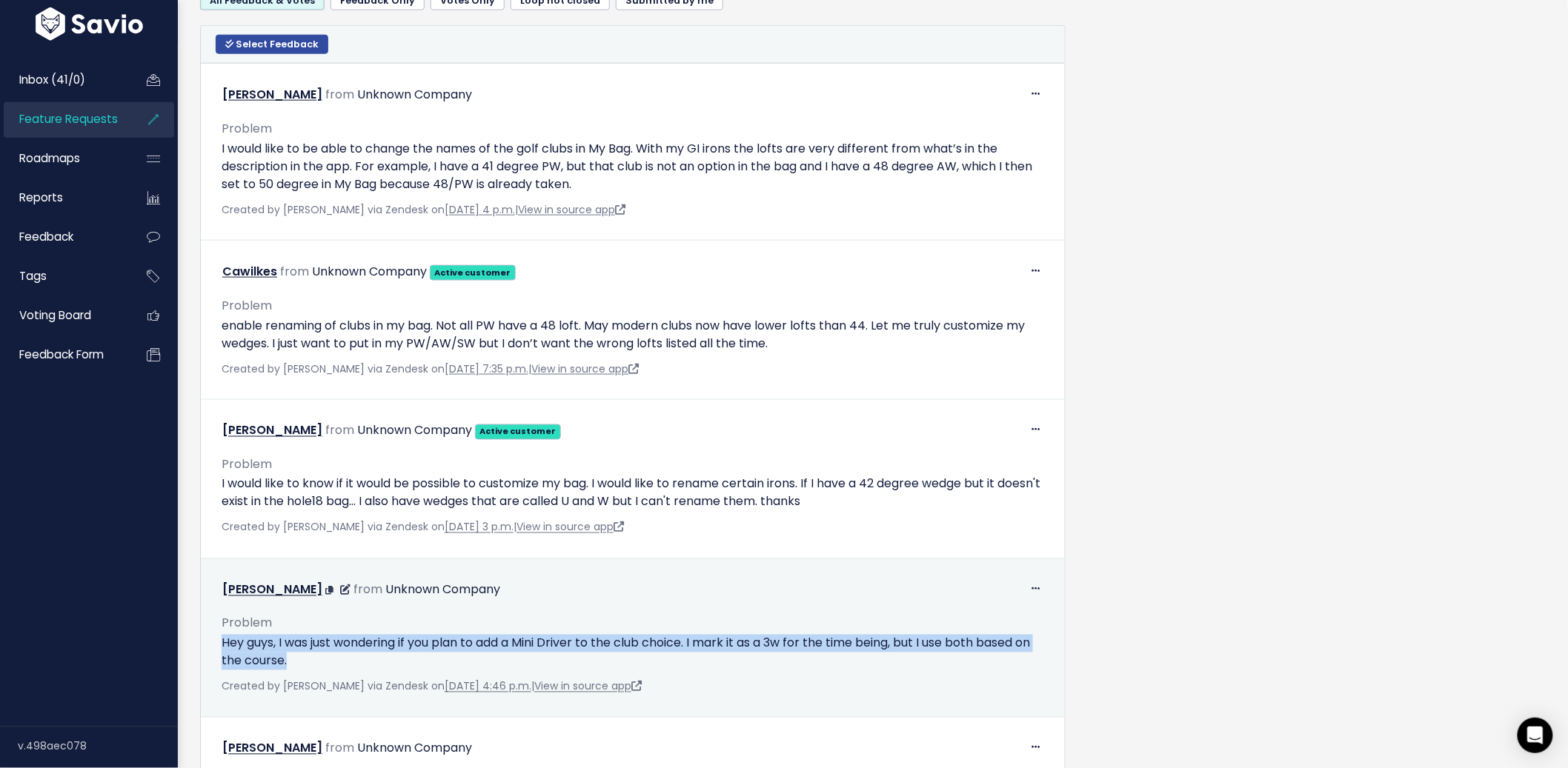
drag, startPoint x: 336, startPoint y: 658, endPoint x: 221, endPoint y: 644, distance: 115.8
click at [221, 644] on p "Hey guys, I was just wondering if you plan to add a Mini Driver to the club cho…" at bounding box center [633, 653] width 823 height 36
copy p "Hey guys, I was just wondering if you plan to add a Mini Driver to the club cho…"
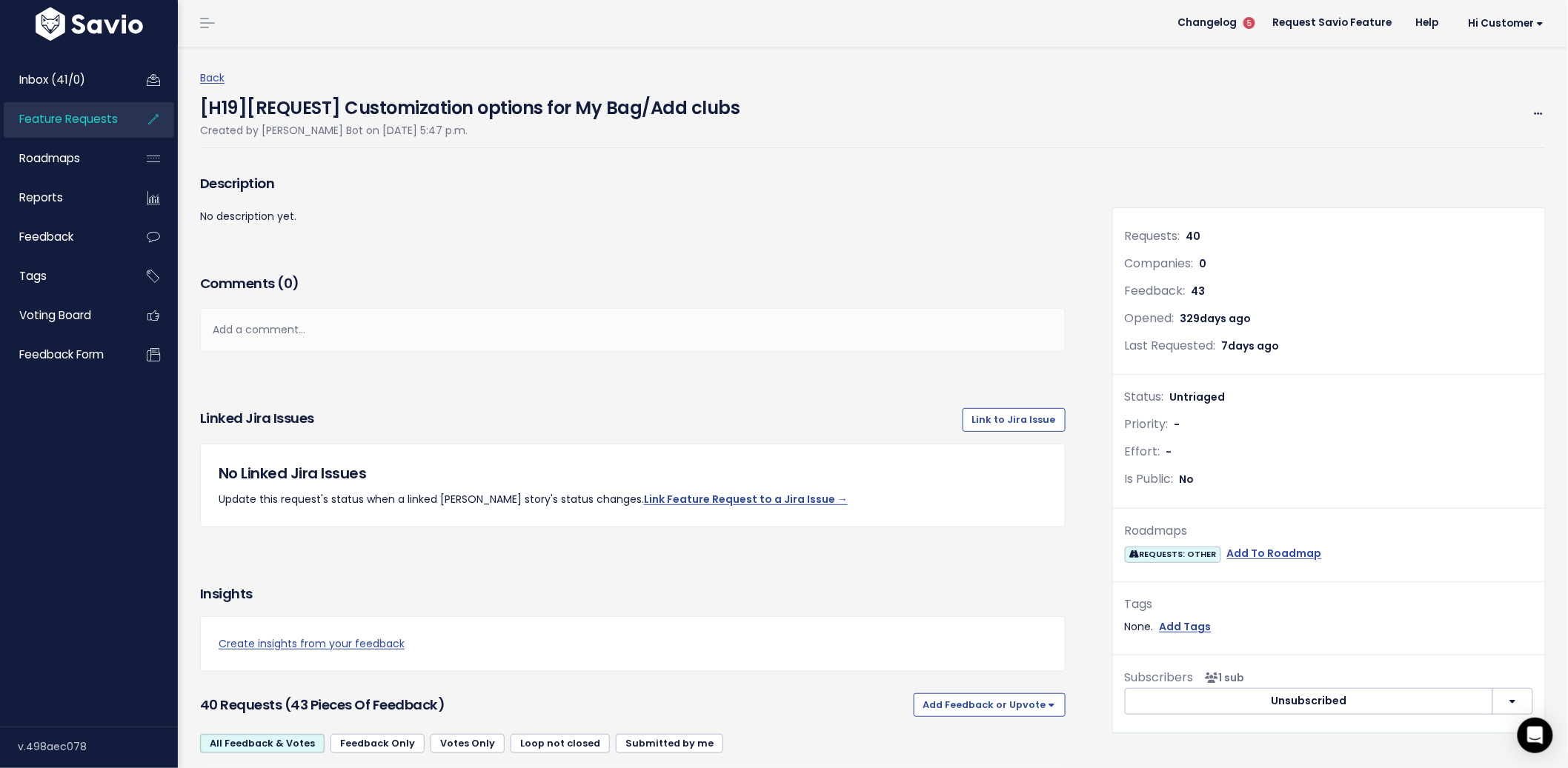
scroll to position [0, 0]
click at [1410, 115] on icon at bounding box center [1538, 115] width 8 height 10
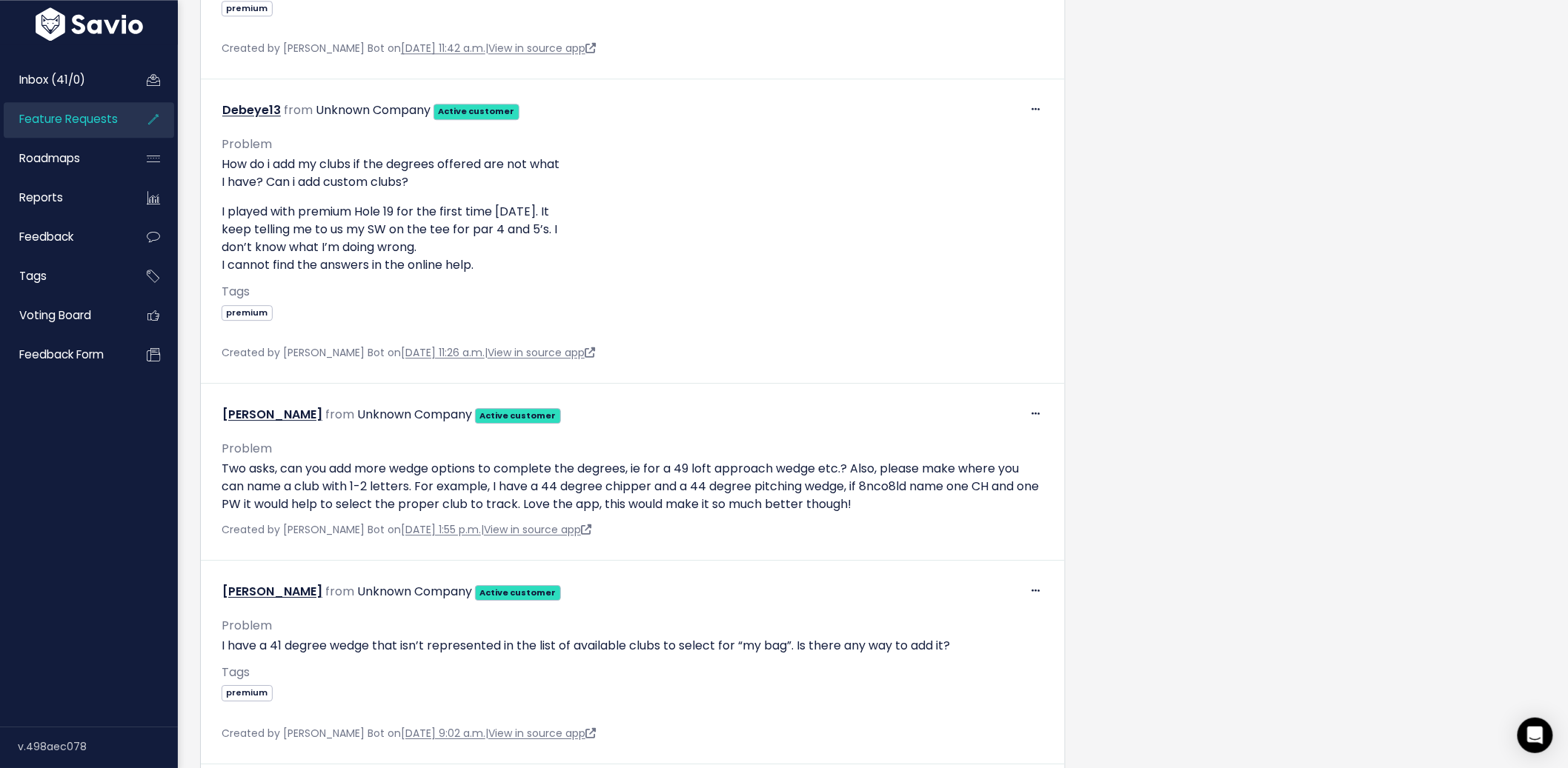
scroll to position [9043, 0]
